Goal: Information Seeking & Learning: Learn about a topic

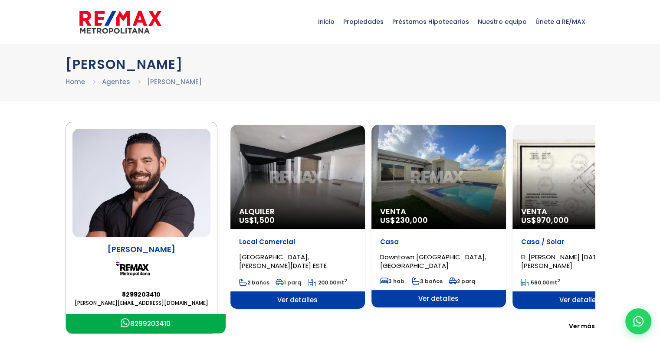
click at [577, 325] on span "Ver más" at bounding box center [582, 326] width 26 height 9
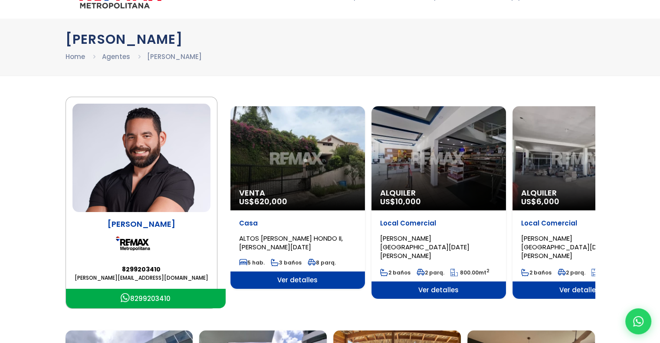
scroll to position [17, 0]
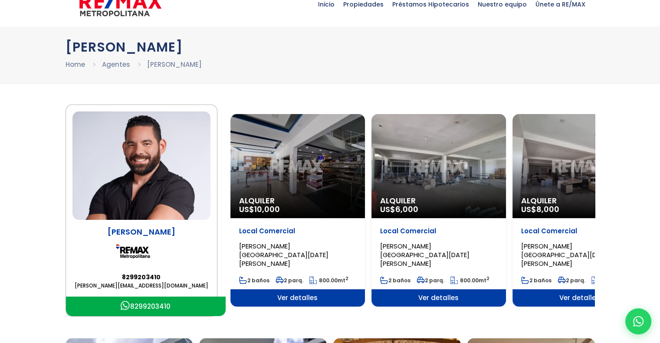
click at [579, 310] on section "[PERSON_NAME] 8299203410 [PERSON_NAME][EMAIL_ADDRESS][DOMAIN_NAME] 8299203410 A…" at bounding box center [331, 211] width 530 height 212
drag, startPoint x: 579, startPoint y: 310, endPoint x: 560, endPoint y: 315, distance: 19.4
click at [560, 315] on section "[PERSON_NAME] 8299203410 [PERSON_NAME][EMAIL_ADDRESS][DOMAIN_NAME] 8299203410 A…" at bounding box center [331, 211] width 530 height 212
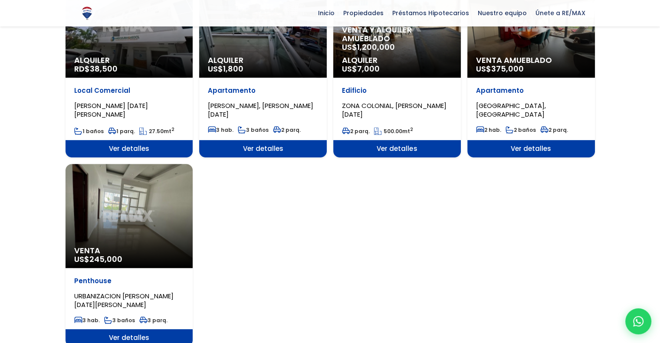
scroll to position [417, 0]
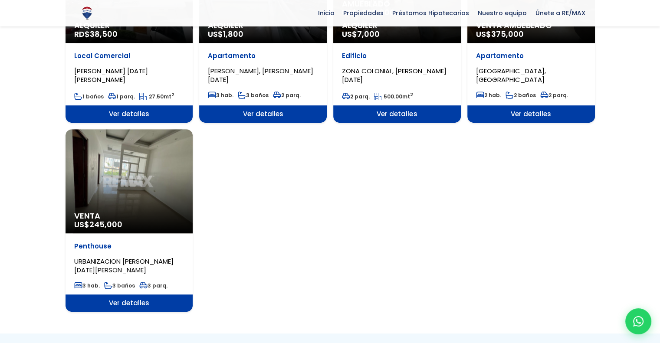
click at [119, 182] on div "Venta US$ 245,000" at bounding box center [130, 181] width 128 height 104
click at [109, 297] on span "Ver detalles" at bounding box center [130, 303] width 128 height 17
click at [142, 298] on span "Ver detalles" at bounding box center [130, 303] width 128 height 17
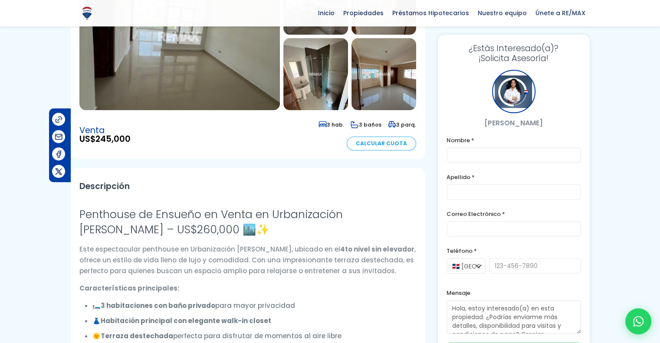
scroll to position [191, 0]
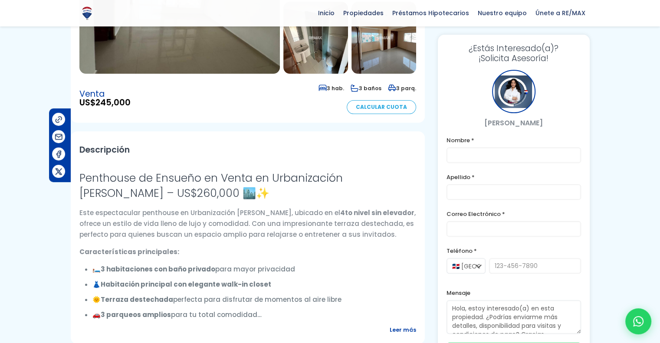
click at [297, 171] on h3 "Penthouse de Ensueño en Venta en Urbanización [PERSON_NAME] – US$260,000 🏙️✨" at bounding box center [247, 186] width 337 height 30
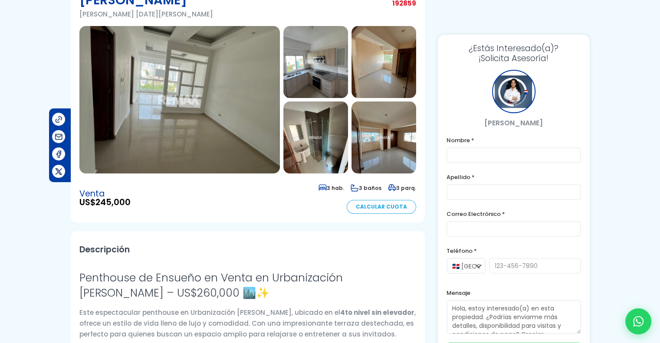
scroll to position [0, 0]
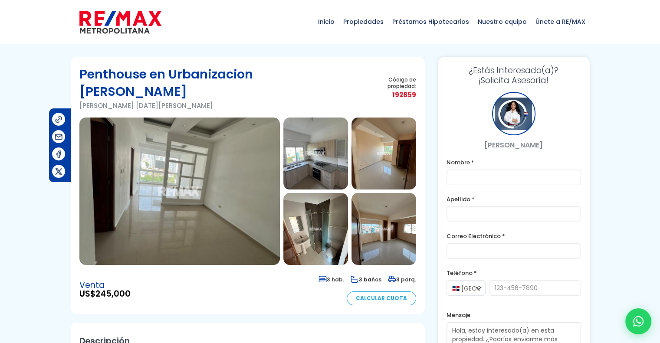
click at [316, 130] on img at bounding box center [316, 154] width 65 height 72
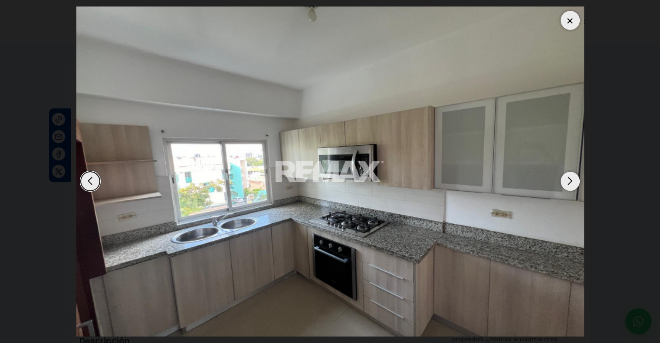
click at [570, 181] on div "Next slide" at bounding box center [570, 181] width 19 height 19
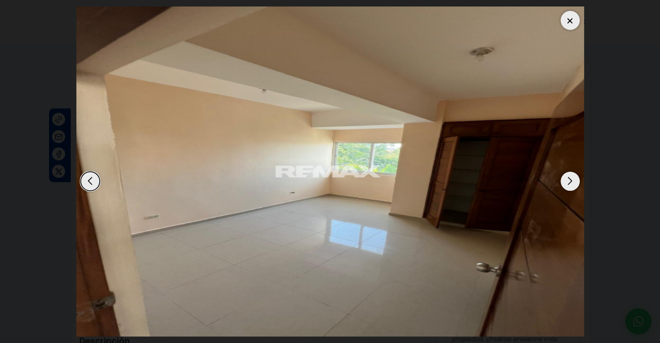
click at [570, 181] on div "Next slide" at bounding box center [570, 181] width 19 height 19
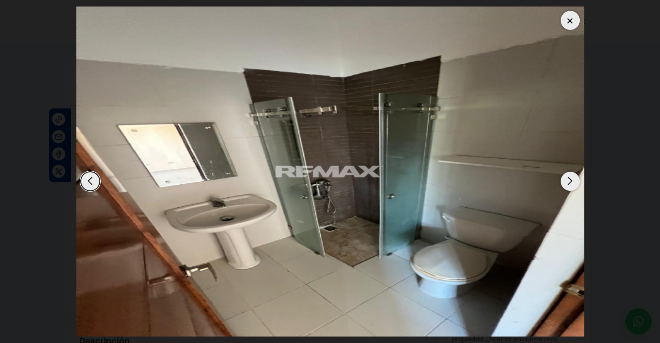
click at [570, 181] on div "Next slide" at bounding box center [570, 181] width 19 height 19
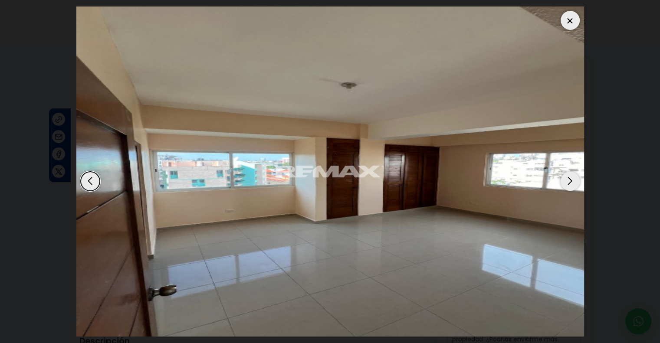
click at [570, 181] on div "Next slide" at bounding box center [570, 181] width 19 height 19
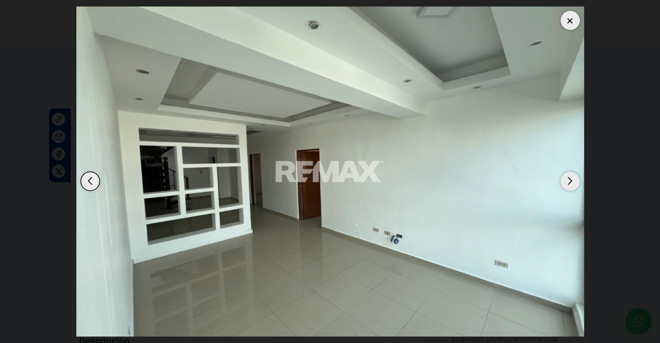
click at [570, 181] on div "Next slide" at bounding box center [570, 181] width 19 height 19
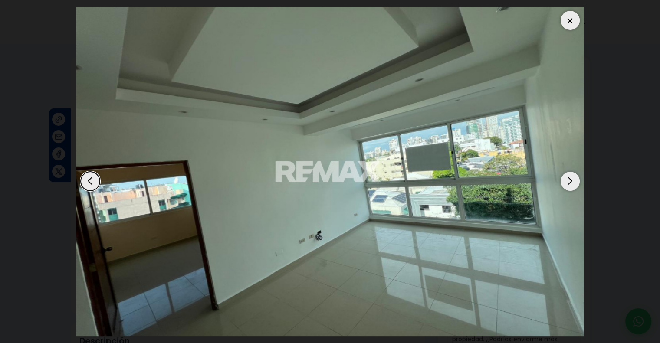
click at [570, 181] on div "Next slide" at bounding box center [570, 181] width 19 height 19
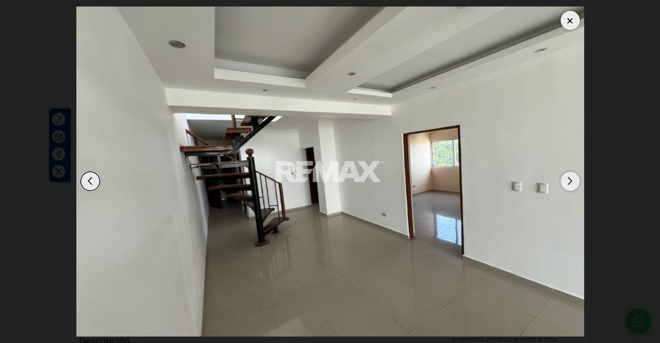
click at [570, 181] on div "Next slide" at bounding box center [570, 181] width 19 height 19
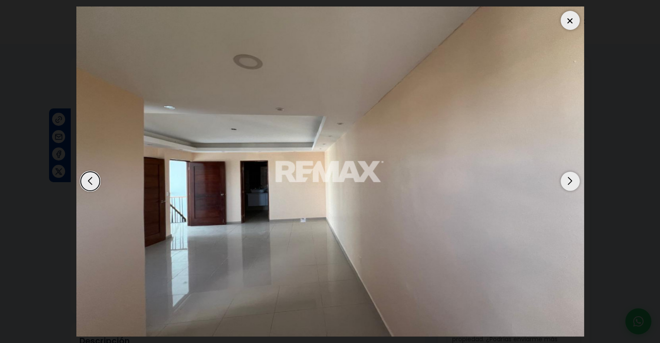
click at [570, 181] on div "Next slide" at bounding box center [570, 181] width 19 height 19
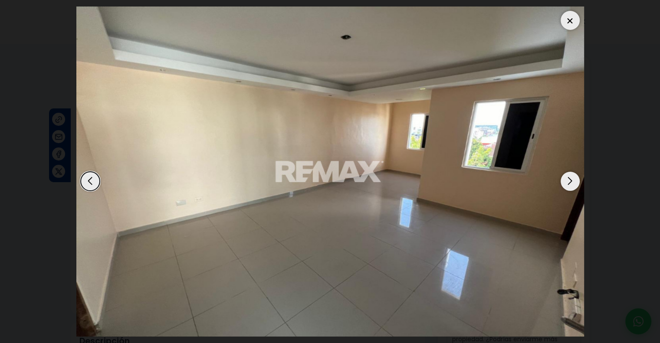
click at [570, 181] on div "Next slide" at bounding box center [570, 181] width 19 height 19
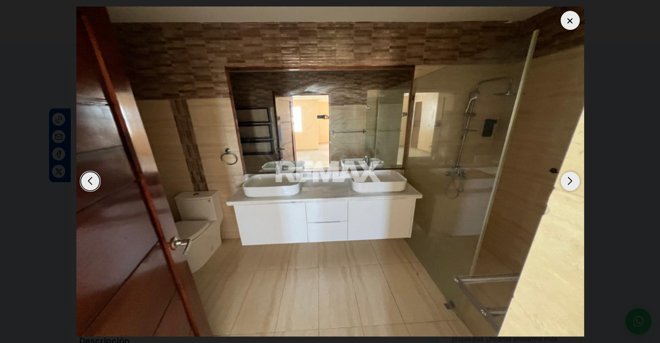
click at [570, 181] on div "Next slide" at bounding box center [570, 181] width 19 height 19
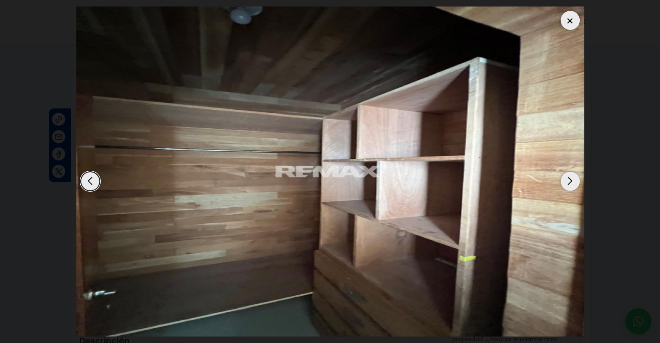
click at [570, 181] on div "Next slide" at bounding box center [570, 181] width 19 height 19
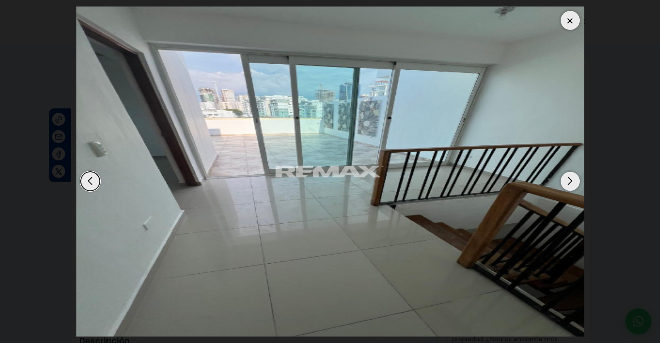
click at [570, 181] on div "Next slide" at bounding box center [570, 181] width 19 height 19
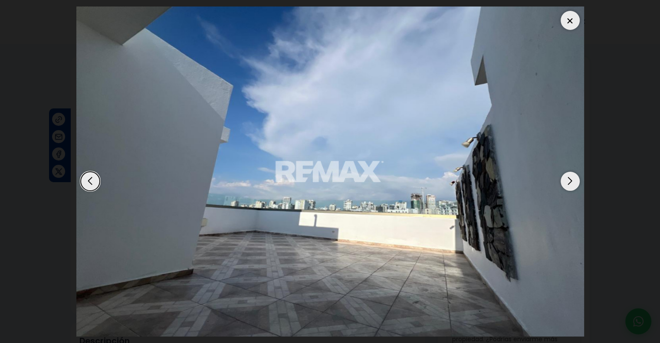
click at [570, 181] on div "Next slide" at bounding box center [570, 181] width 19 height 19
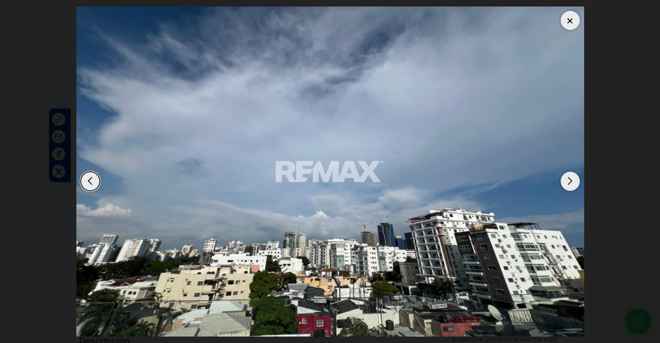
click at [570, 181] on div "Next slide" at bounding box center [570, 181] width 19 height 19
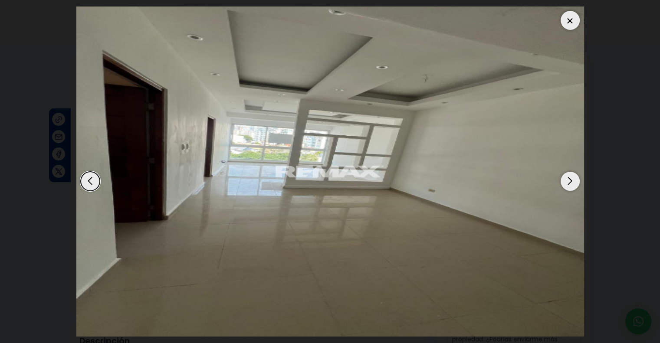
click at [570, 181] on div "Next slide" at bounding box center [570, 181] width 19 height 19
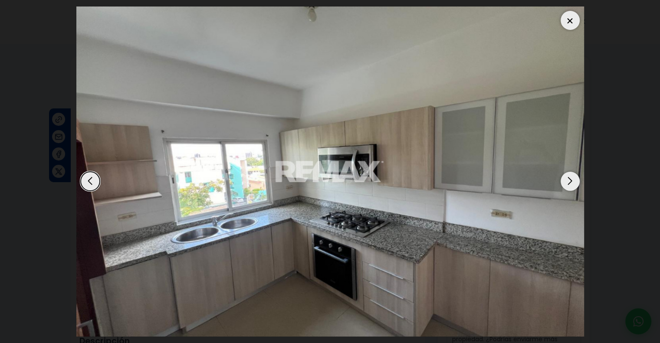
click at [570, 181] on div "Next slide" at bounding box center [570, 181] width 19 height 19
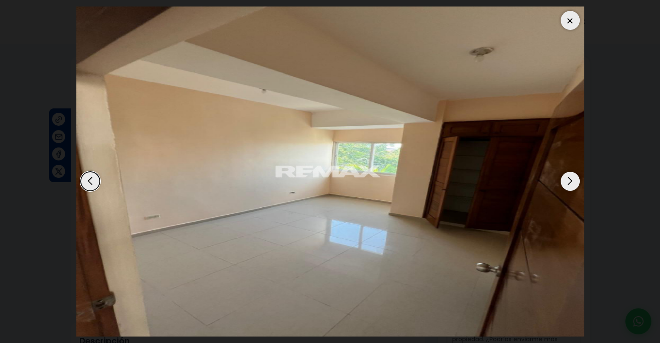
click at [565, 19] on div at bounding box center [570, 20] width 19 height 19
